Goal: Task Accomplishment & Management: Manage account settings

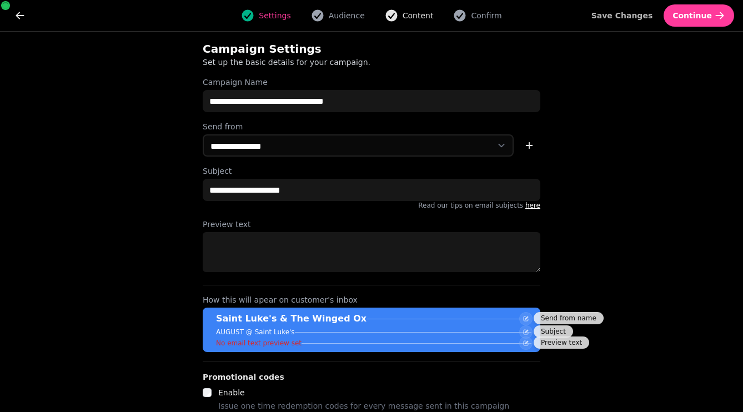
click at [408, 20] on span "Content" at bounding box center [418, 15] width 31 height 11
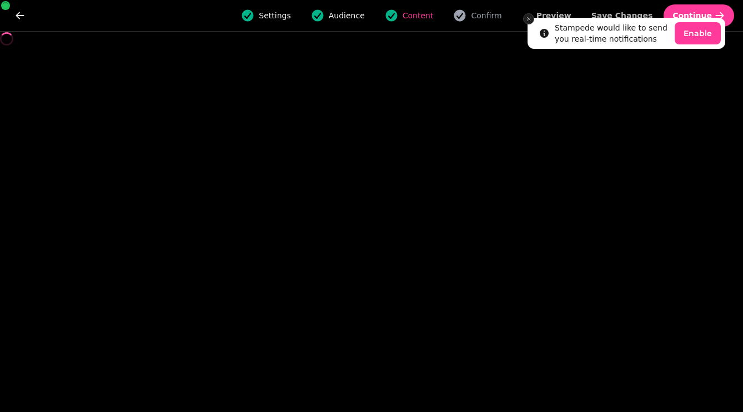
click at [528, 19] on icon "Close toast" at bounding box center [528, 19] width 7 height 7
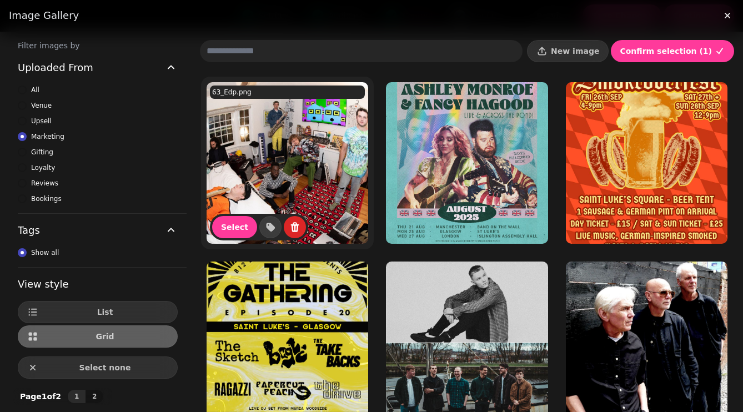
click at [306, 174] on img at bounding box center [288, 163] width 162 height 162
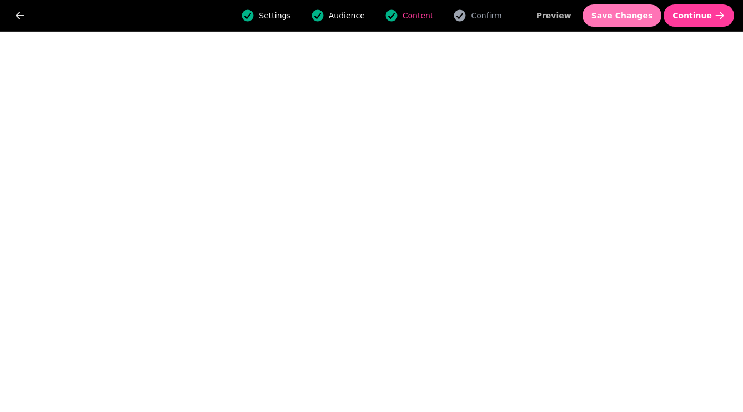
click at [624, 16] on span "Save Changes" at bounding box center [623, 16] width 62 height 8
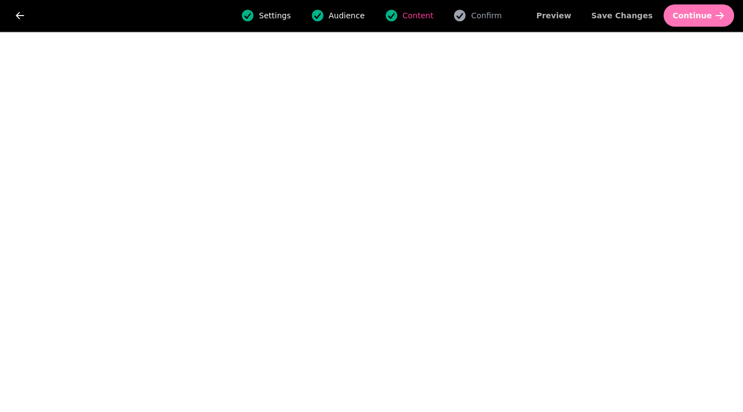
click at [693, 22] on button "Continue" at bounding box center [699, 15] width 71 height 22
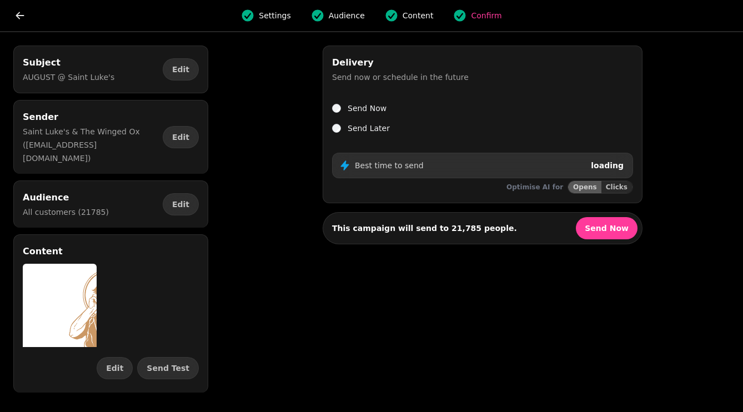
click at [362, 129] on label "Send Later" at bounding box center [369, 128] width 42 height 13
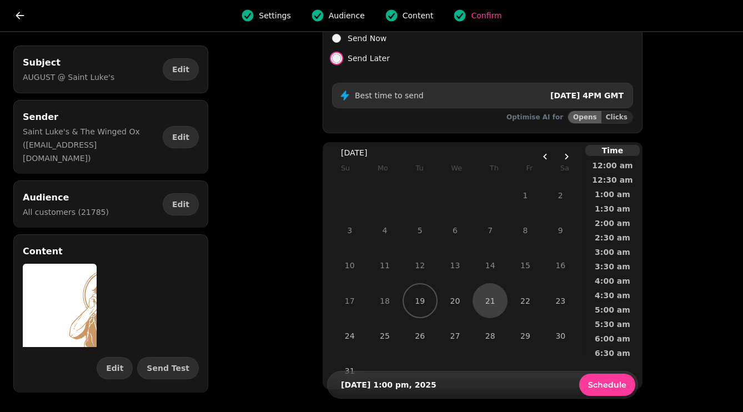
scroll to position [80, 0]
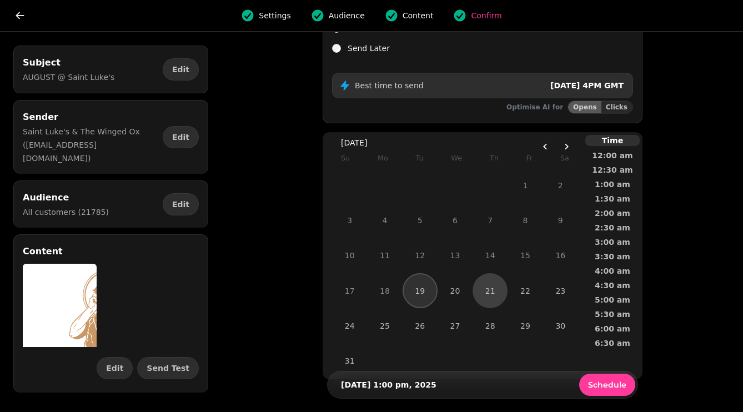
click at [425, 297] on button "19" at bounding box center [420, 290] width 33 height 33
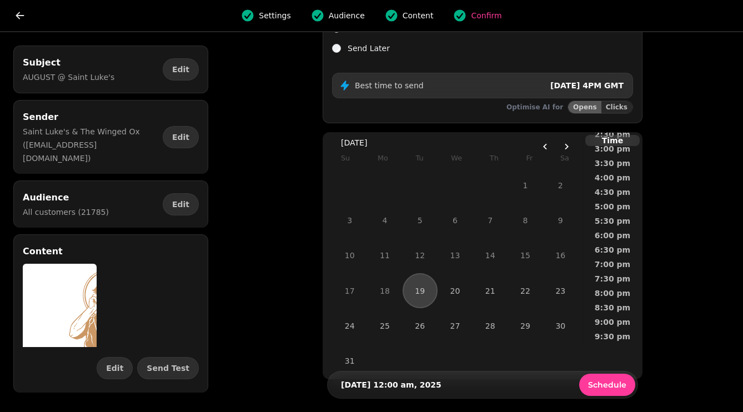
scroll to position [449, 0]
click at [612, 208] on span "5:00 pm" at bounding box center [612, 206] width 41 height 8
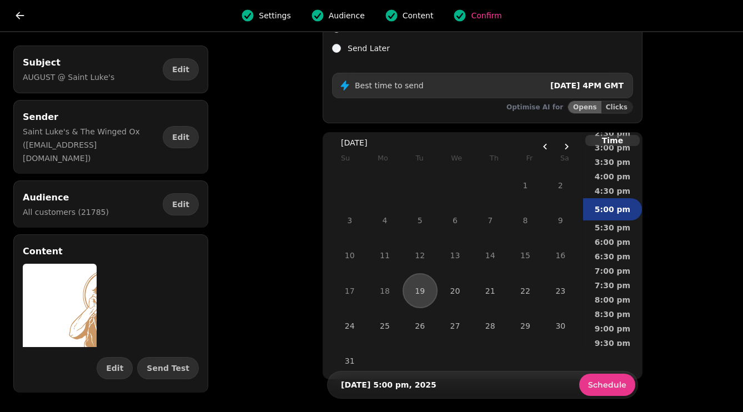
click at [609, 364] on span "Schedule" at bounding box center [607, 385] width 38 height 8
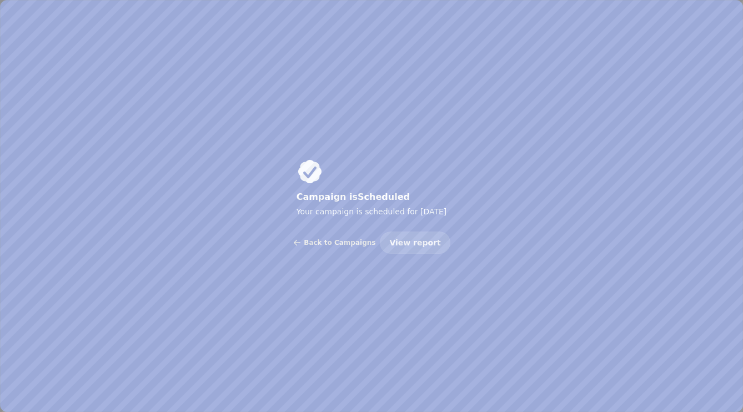
click at [404, 241] on span "View report" at bounding box center [414, 243] width 51 height 8
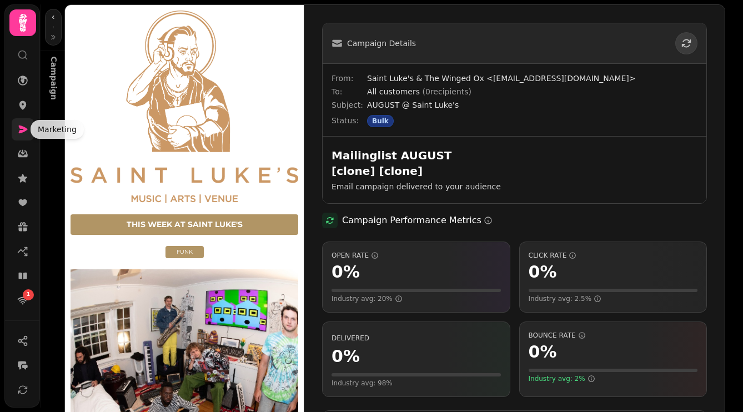
click at [26, 127] on icon at bounding box center [22, 129] width 11 height 11
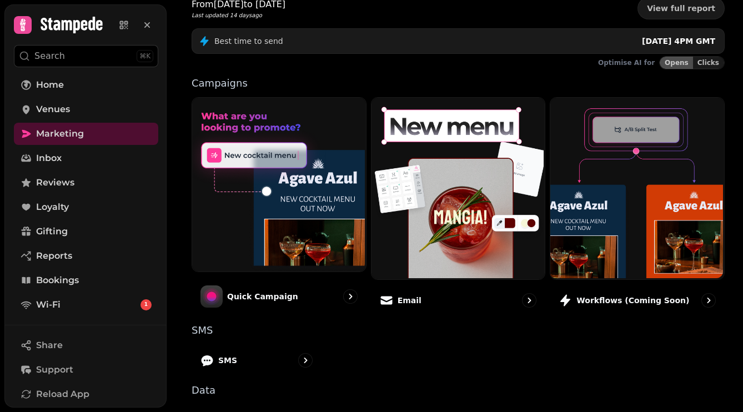
scroll to position [225, 0]
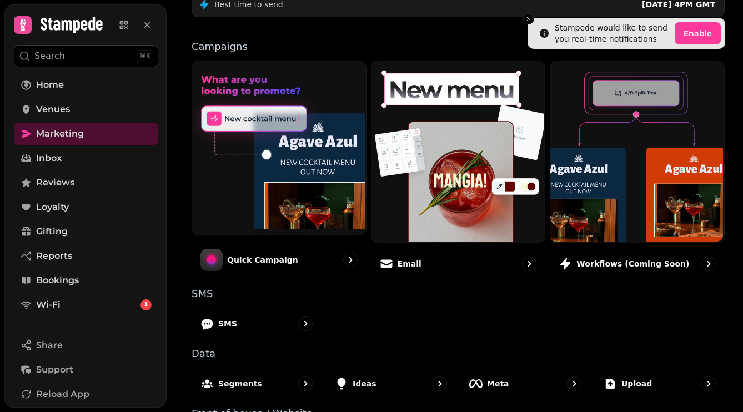
click at [171, 84] on div "Marketing CRM Send quick campaign 23,325 All customers £0.00 Total Email Campai…" at bounding box center [455, 206] width 577 height 412
